Goal: Transaction & Acquisition: Purchase product/service

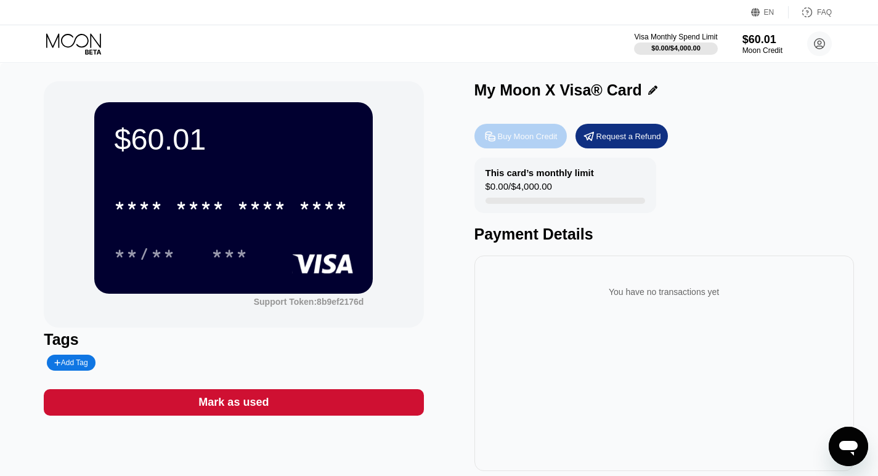
click at [508, 141] on div "Buy Moon Credit" at bounding box center [528, 136] width 60 height 10
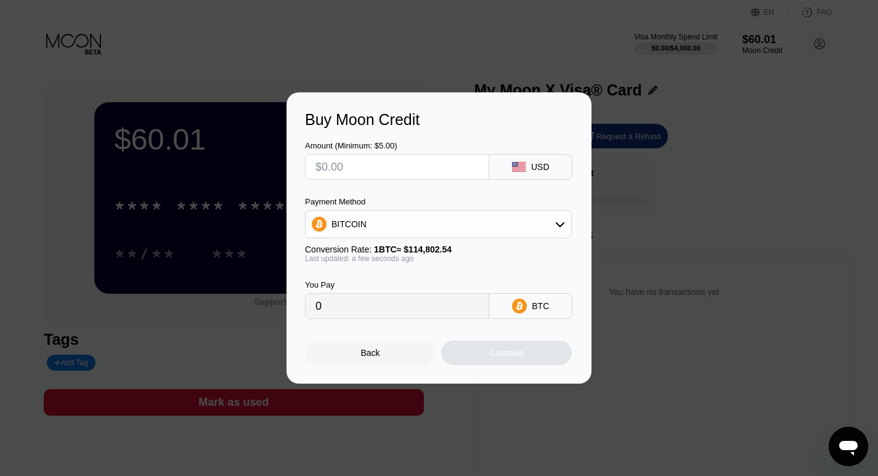
click at [378, 356] on div "Back" at bounding box center [370, 353] width 19 height 10
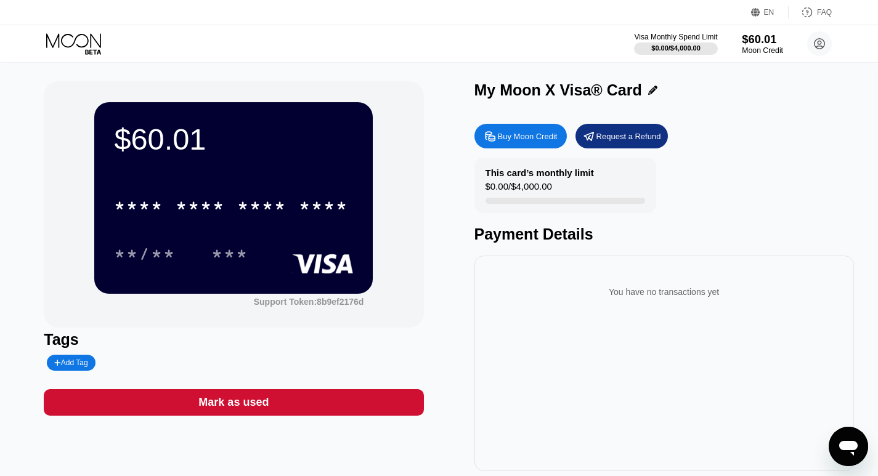
click at [769, 44] on div "$60.01" at bounding box center [762, 39] width 41 height 13
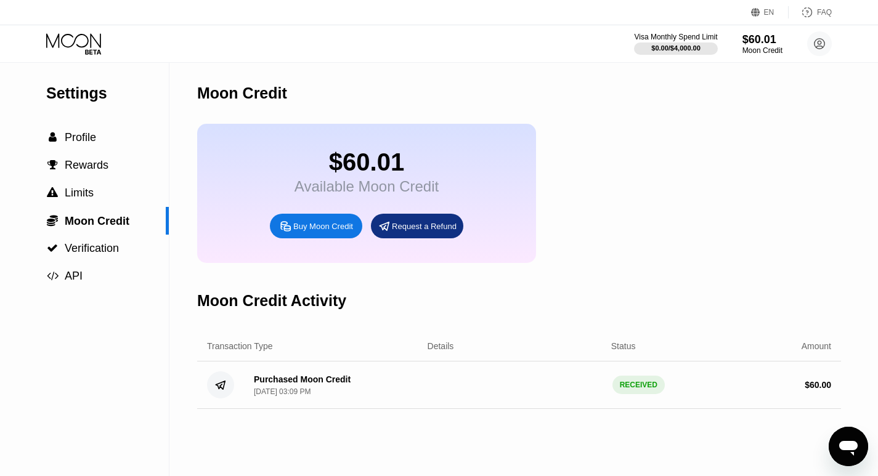
click at [81, 43] on icon at bounding box center [74, 44] width 57 height 22
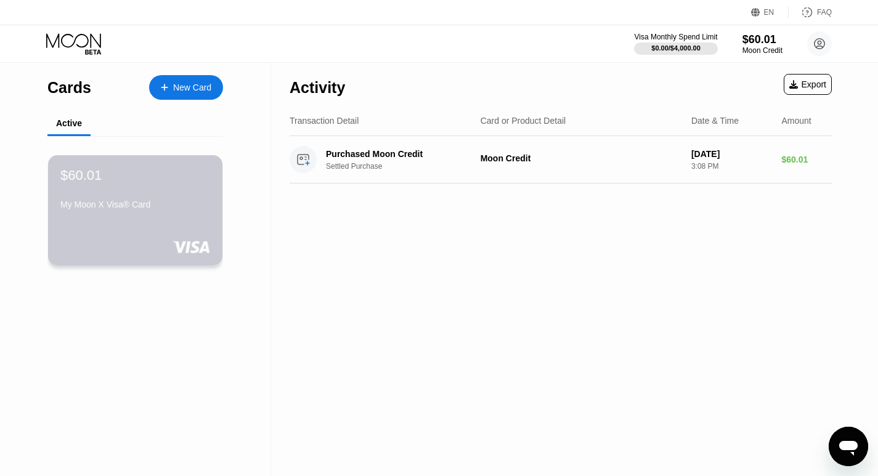
click at [196, 205] on div "My Moon X Visa® Card" at bounding box center [135, 205] width 150 height 10
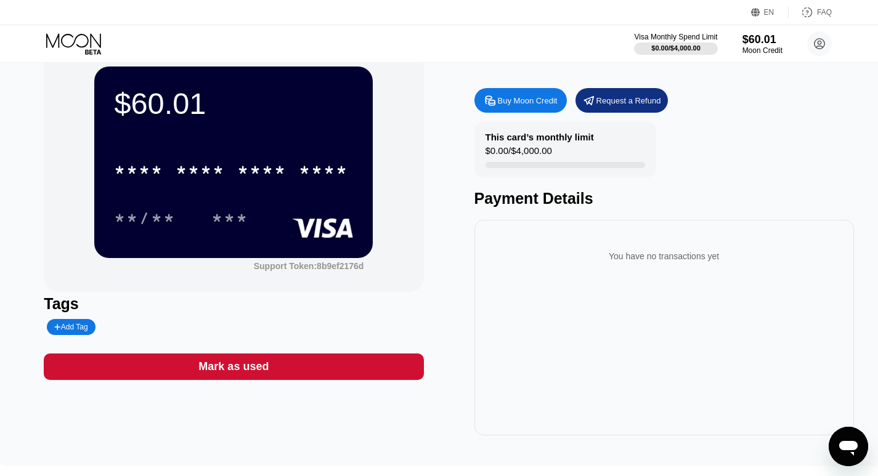
scroll to position [14, 0]
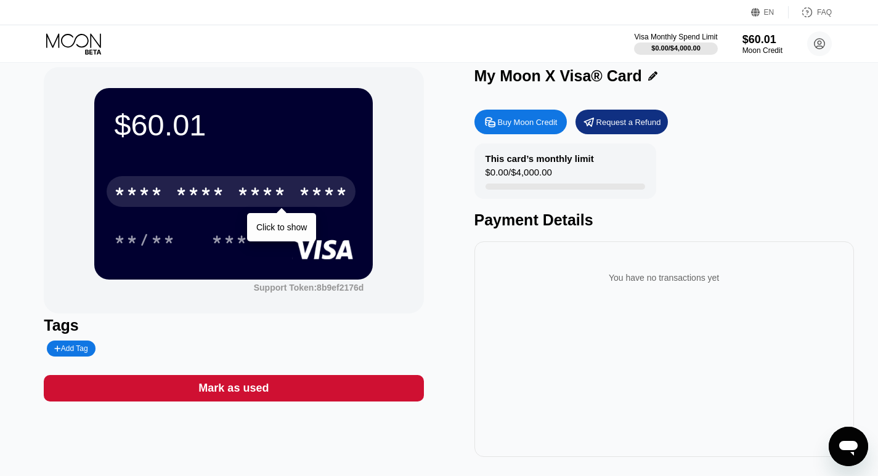
click at [285, 186] on div "* * * *" at bounding box center [261, 194] width 49 height 20
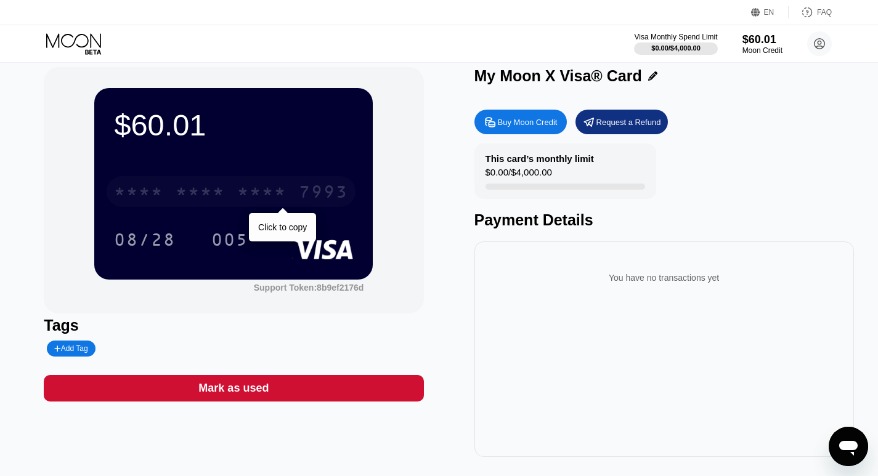
click at [250, 192] on div "* * * *" at bounding box center [261, 194] width 49 height 20
